Goal: Task Accomplishment & Management: Manage account settings

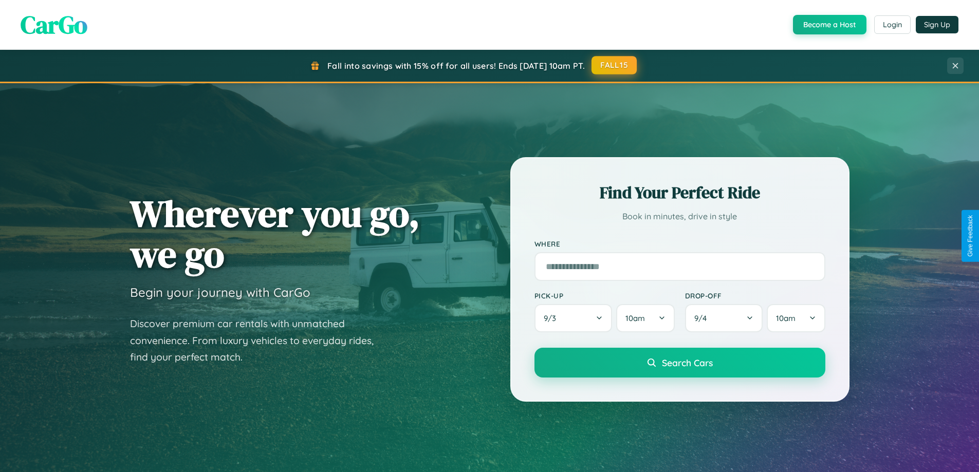
click at [615, 65] on button "FALL15" at bounding box center [614, 65] width 45 height 19
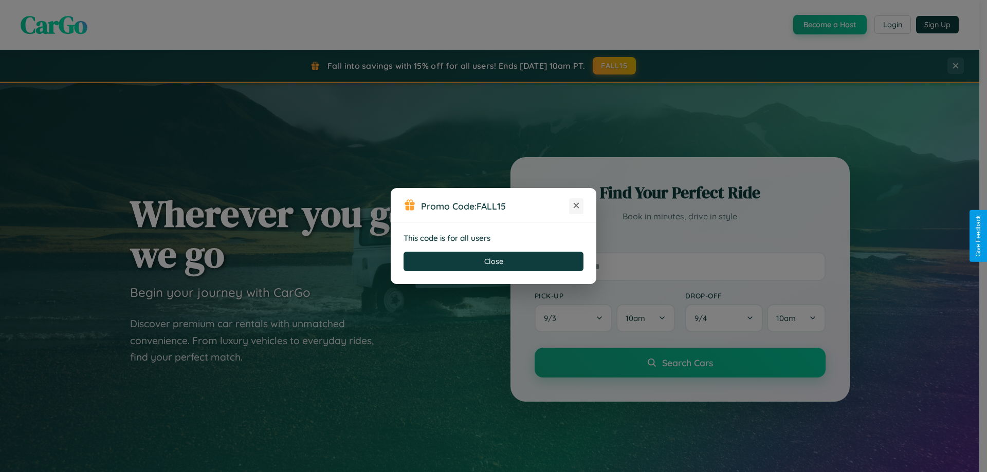
click at [576, 206] on icon at bounding box center [576, 205] width 10 height 10
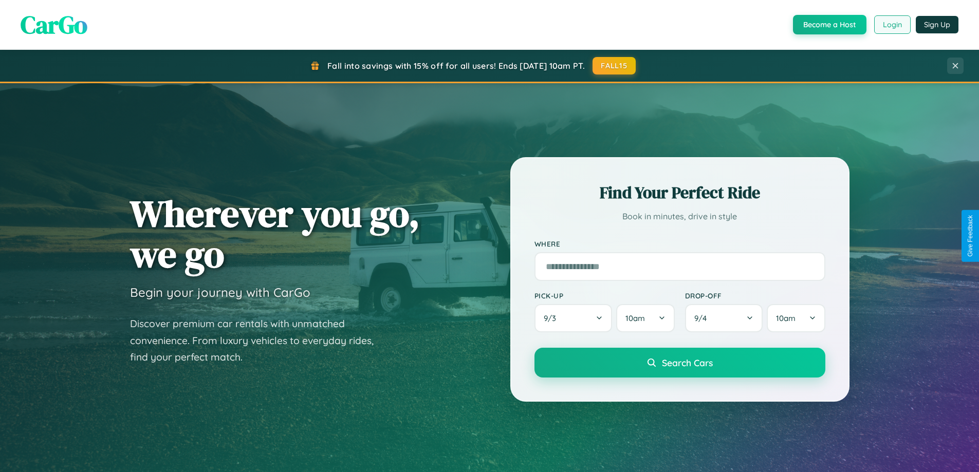
click at [892, 25] on button "Login" at bounding box center [892, 24] width 36 height 19
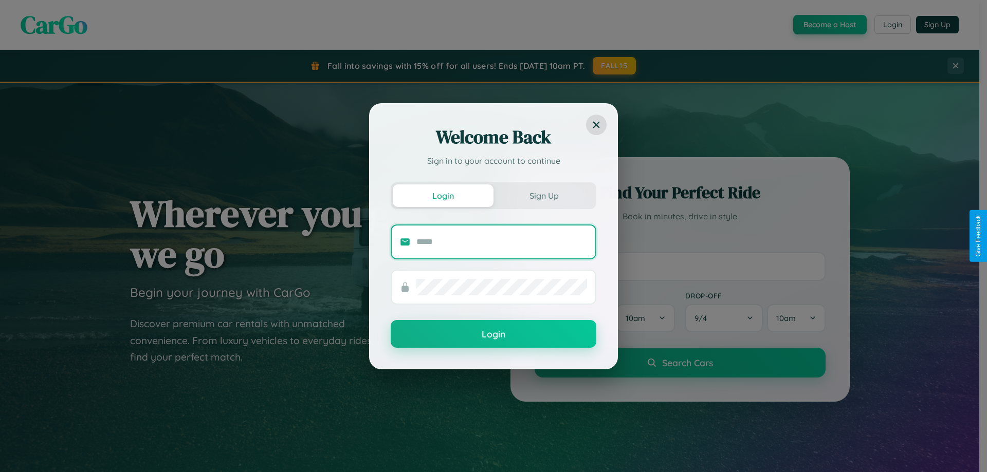
click at [502, 242] on input "text" at bounding box center [501, 242] width 171 height 16
type input "**********"
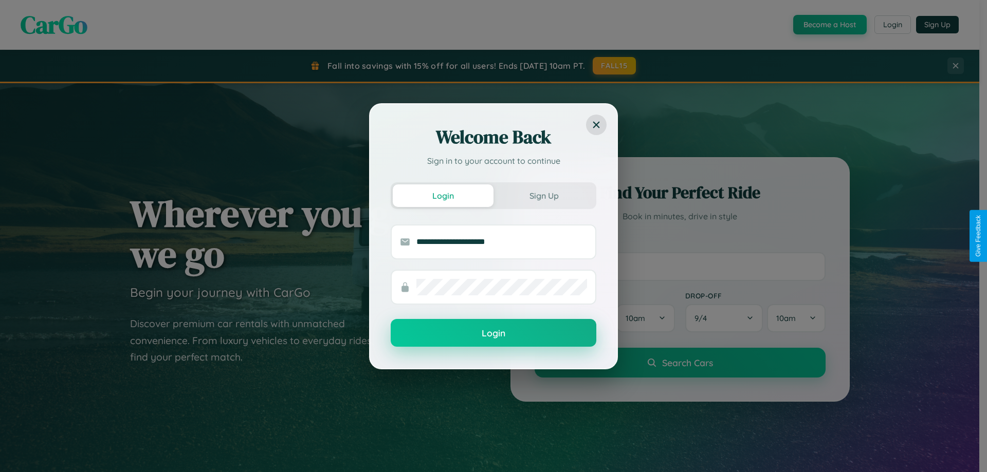
click at [493, 334] on button "Login" at bounding box center [494, 333] width 206 height 28
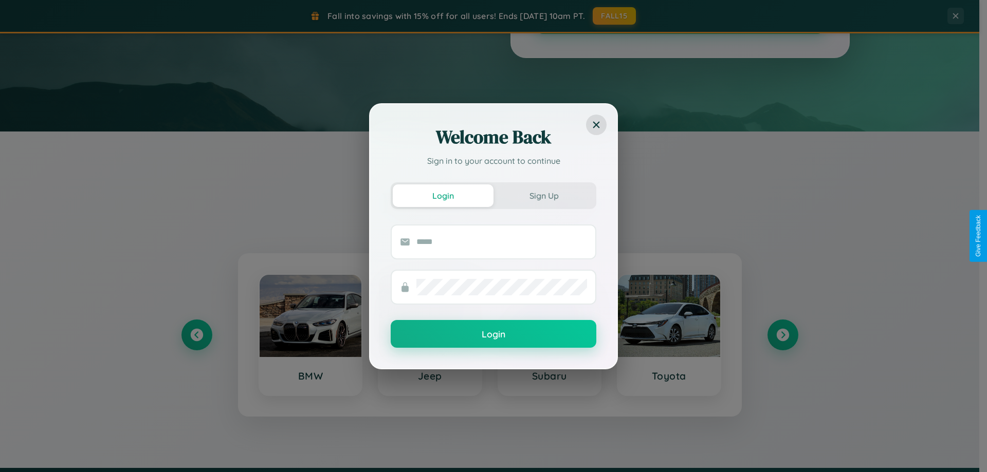
scroll to position [30, 0]
